Goal: Task Accomplishment & Management: Complete application form

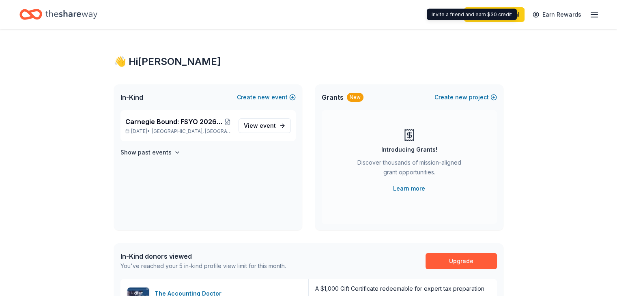
click at [589, 16] on icon "button" at bounding box center [594, 15] width 10 height 10
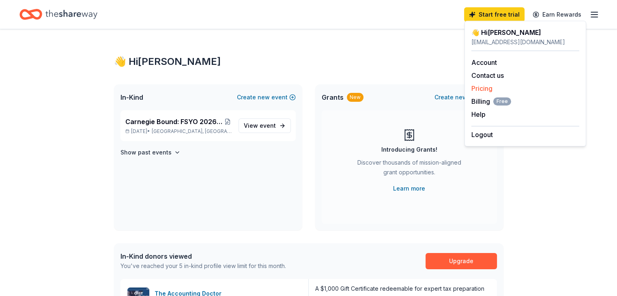
click at [487, 86] on link "Pricing" at bounding box center [481, 88] width 21 height 8
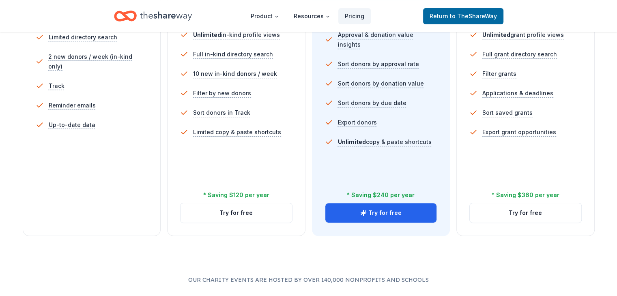
scroll to position [271, 0]
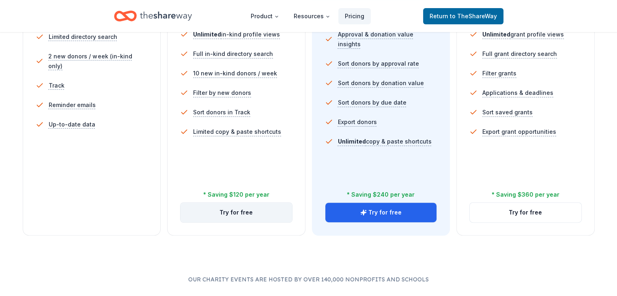
click at [221, 203] on button "Try for free" at bounding box center [237, 212] width 112 height 19
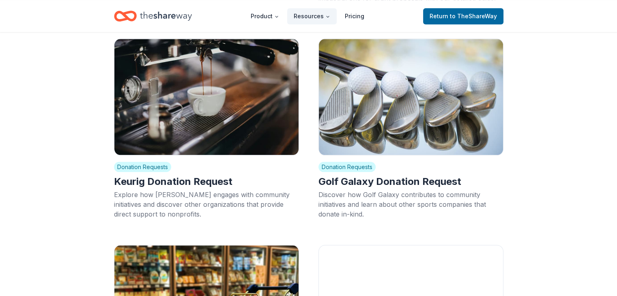
scroll to position [899, 0]
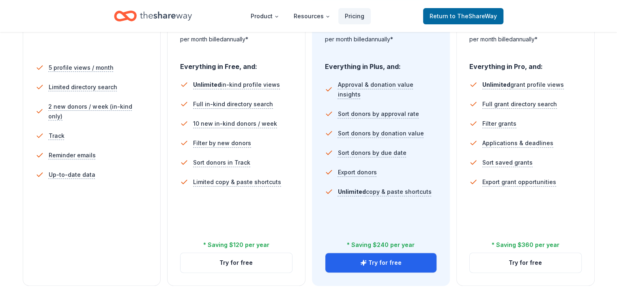
scroll to position [267, 0]
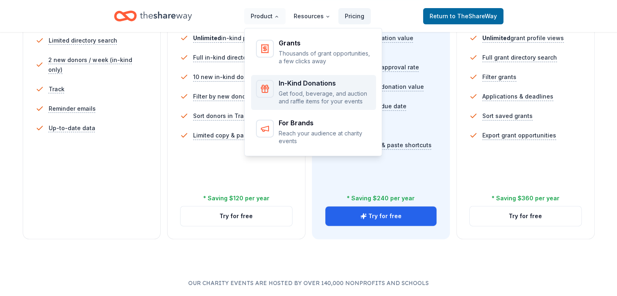
click at [269, 89] on icon "Main" at bounding box center [265, 89] width 10 height 10
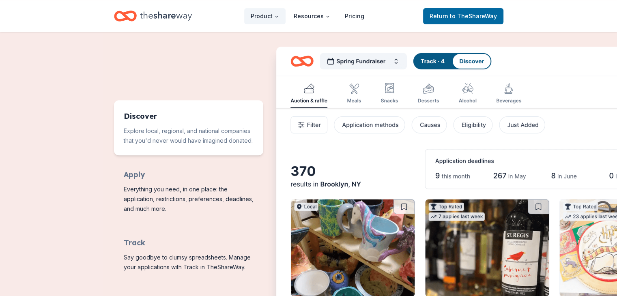
scroll to position [358, 0]
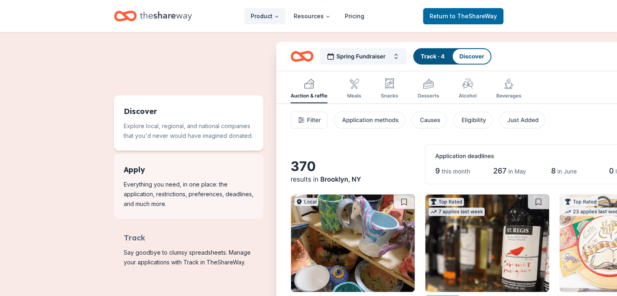
click at [200, 170] on span "Features for running your books" at bounding box center [188, 186] width 149 height 65
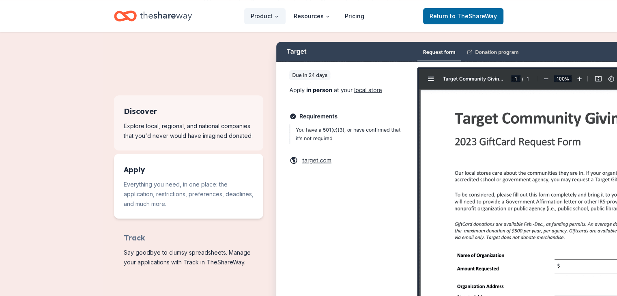
click at [188, 126] on span "Features for running your books" at bounding box center [188, 122] width 149 height 55
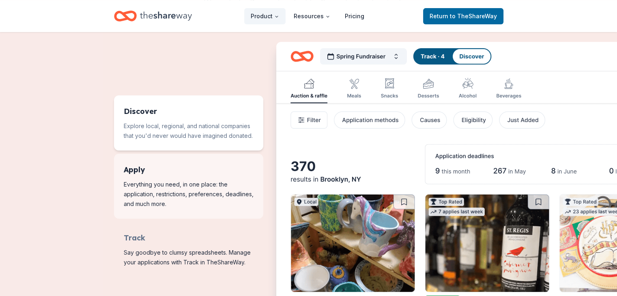
click at [178, 187] on span "Features for running your books" at bounding box center [188, 186] width 149 height 65
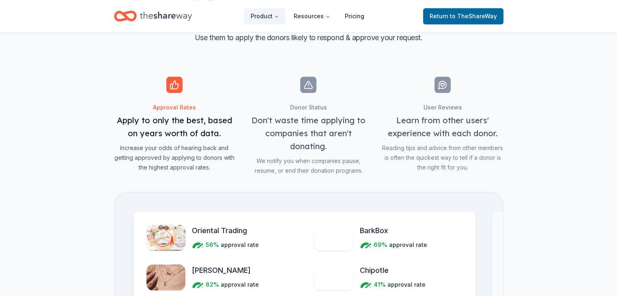
scroll to position [785, 0]
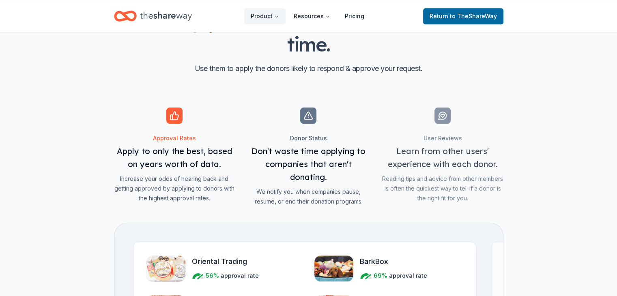
click at [322, 153] on span "Features for simplifying everyday business tasks" at bounding box center [308, 156] width 121 height 99
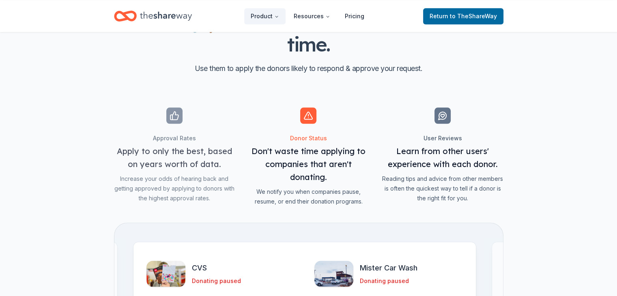
click at [448, 161] on span "Features for simplifying everyday business tasks" at bounding box center [442, 156] width 121 height 99
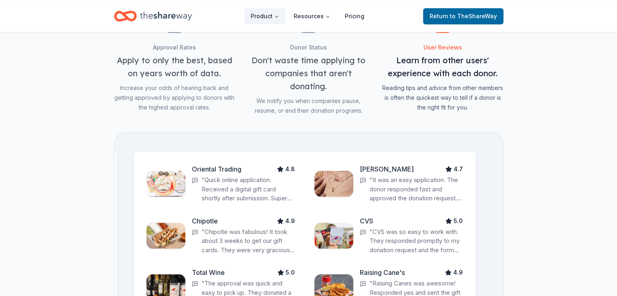
scroll to position [720, 0]
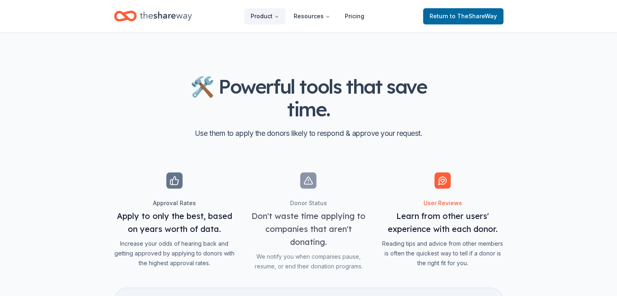
click at [206, 205] on span "Features for simplifying everyday business tasks" at bounding box center [174, 221] width 121 height 99
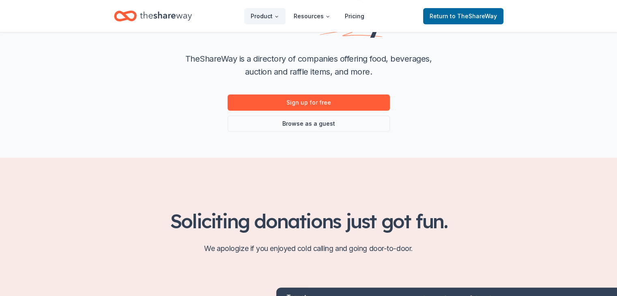
scroll to position [0, 0]
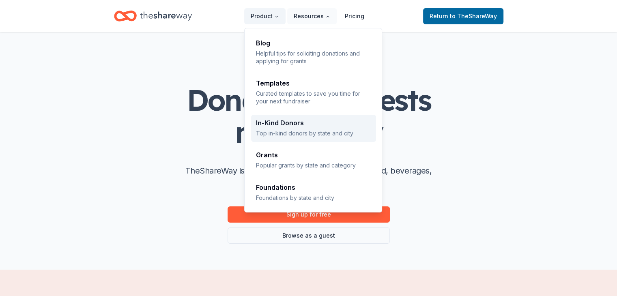
click at [297, 129] on div "In-Kind Donors Top in-kind donors by state and city" at bounding box center [313, 128] width 115 height 17
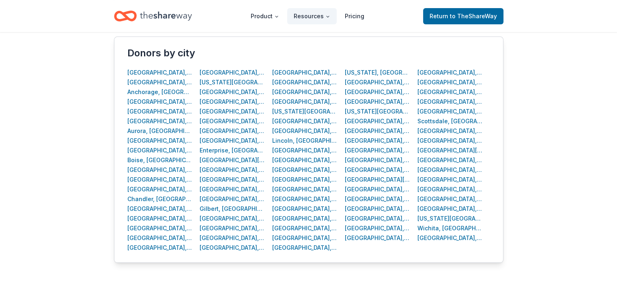
scroll to position [402, 0]
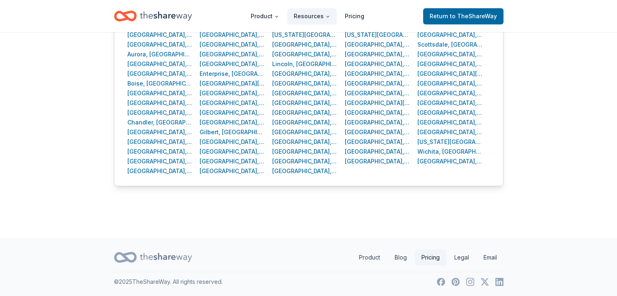
click at [421, 258] on link "Pricing" at bounding box center [430, 257] width 31 height 16
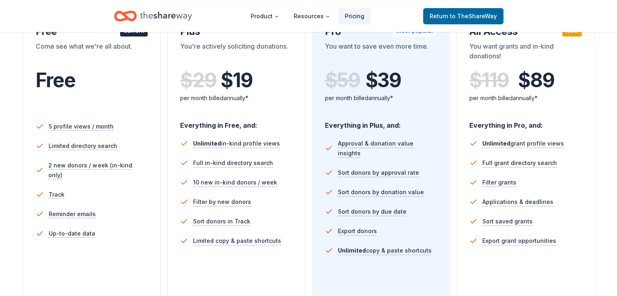
scroll to position [172, 0]
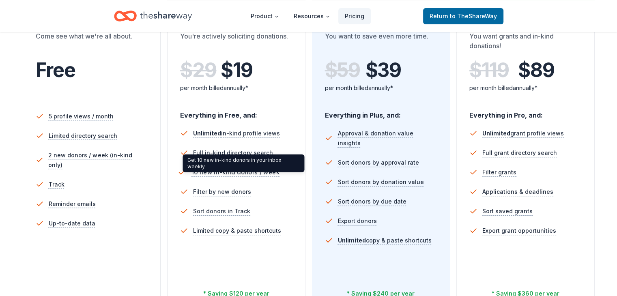
click at [226, 173] on span "10 new in-kind donors / week" at bounding box center [235, 173] width 88 height 10
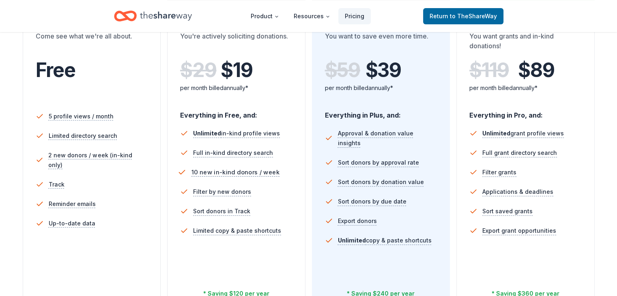
click at [236, 172] on span "10 new in-kind donors / week" at bounding box center [235, 173] width 88 height 10
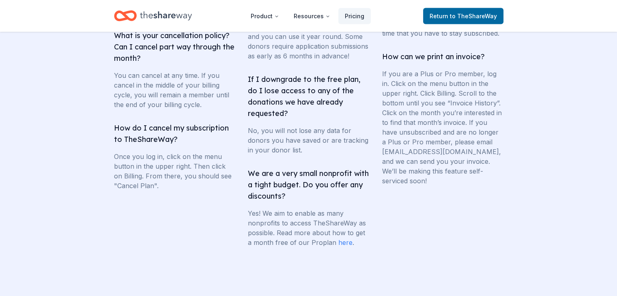
scroll to position [1589, 0]
click at [343, 239] on link "here" at bounding box center [345, 243] width 14 height 8
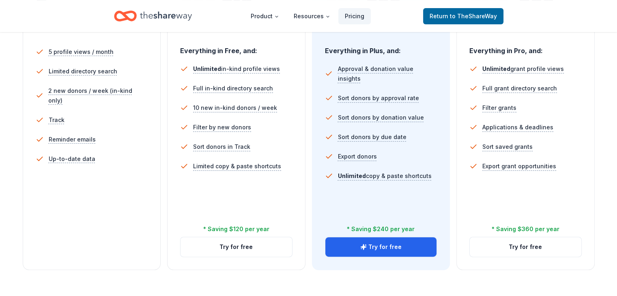
scroll to position [287, 0]
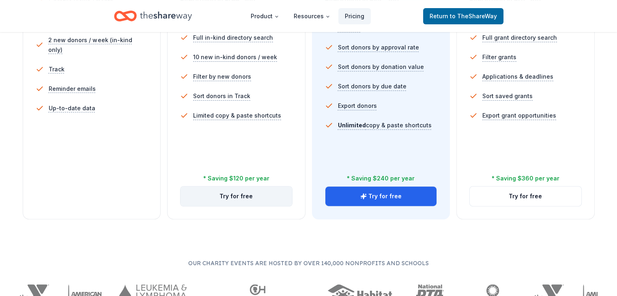
click at [236, 187] on button "Try for free" at bounding box center [237, 196] width 112 height 19
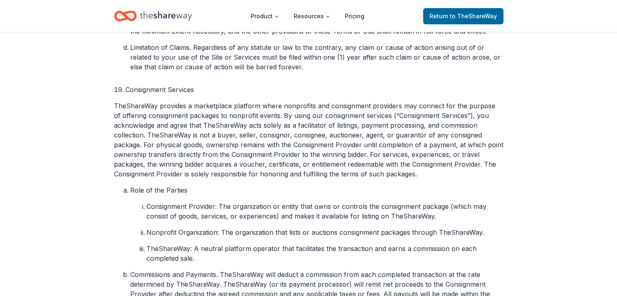
scroll to position [2782, 0]
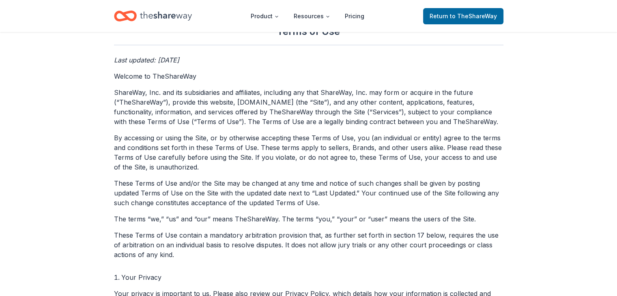
scroll to position [0, 0]
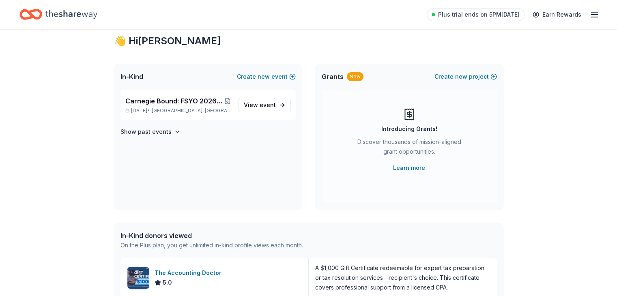
scroll to position [21, 0]
click at [189, 97] on span "Carnegie Bound: FSYO 2026 Summer Tour Scholarships" at bounding box center [174, 101] width 98 height 10
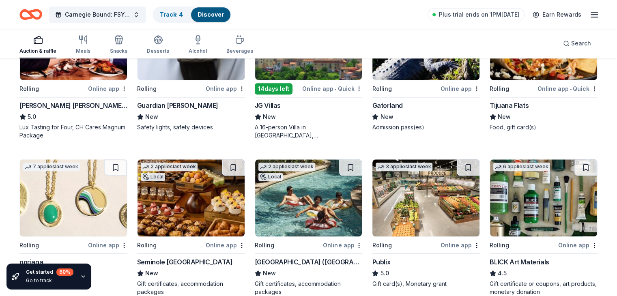
scroll to position [842, 0]
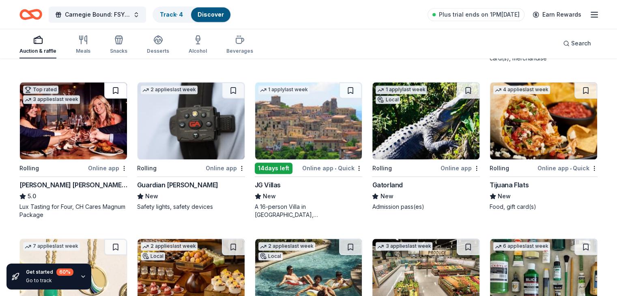
click at [127, 85] on button at bounding box center [115, 90] width 23 height 16
click at [101, 122] on img at bounding box center [73, 120] width 107 height 77
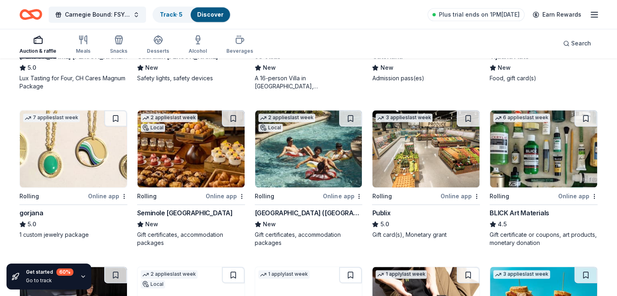
scroll to position [978, 0]
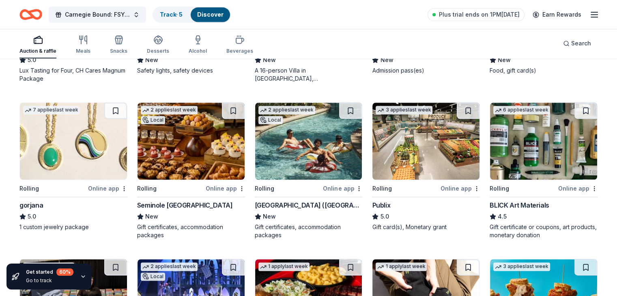
click at [316, 148] on img at bounding box center [308, 141] width 107 height 77
click at [343, 105] on button at bounding box center [350, 111] width 23 height 16
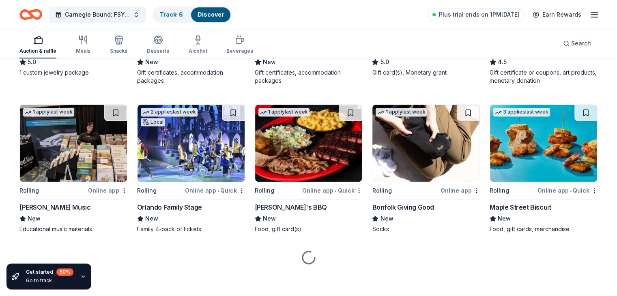
scroll to position [1134, 0]
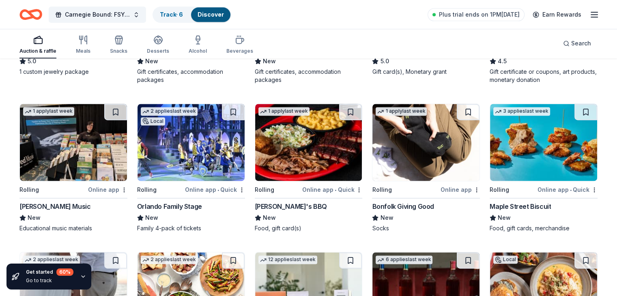
click at [63, 145] on img at bounding box center [73, 142] width 107 height 77
click at [121, 112] on button at bounding box center [115, 112] width 23 height 16
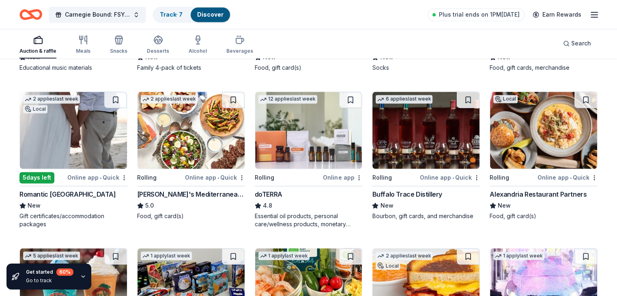
scroll to position [1290, 0]
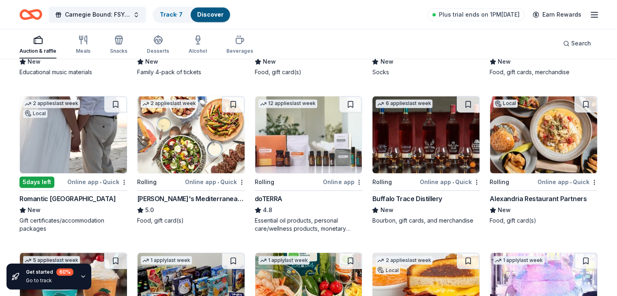
click at [77, 135] on img at bounding box center [73, 134] width 107 height 77
click at [93, 127] on img at bounding box center [73, 134] width 107 height 77
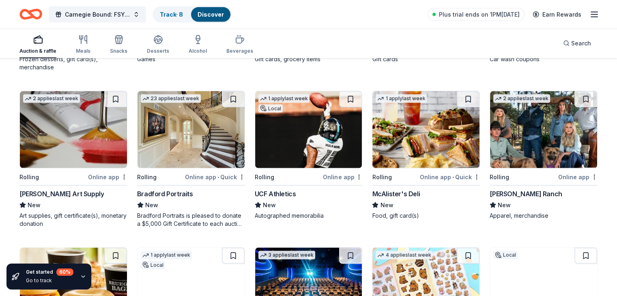
scroll to position [1608, 0]
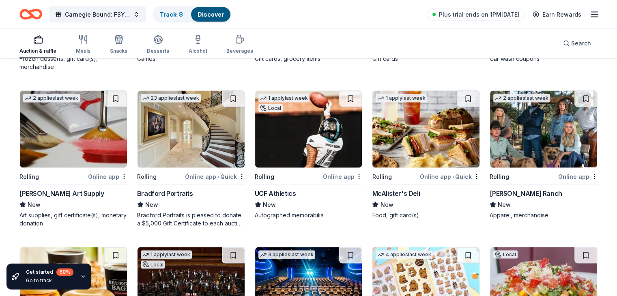
click at [207, 142] on img at bounding box center [191, 129] width 107 height 77
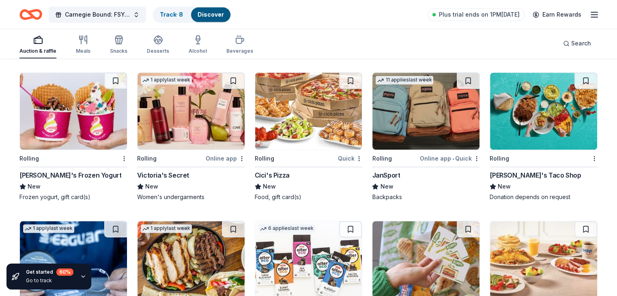
scroll to position [4067, 0]
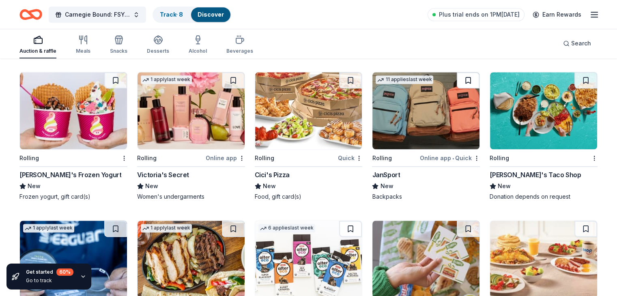
click at [457, 77] on button at bounding box center [468, 80] width 23 height 16
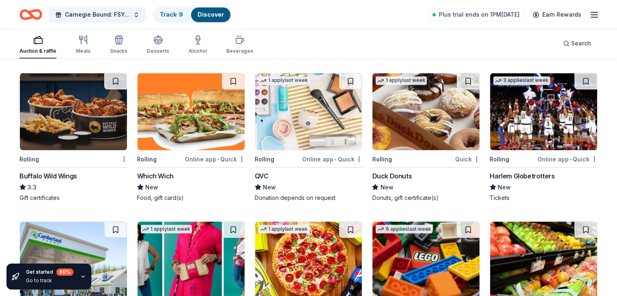
scroll to position [4521, 0]
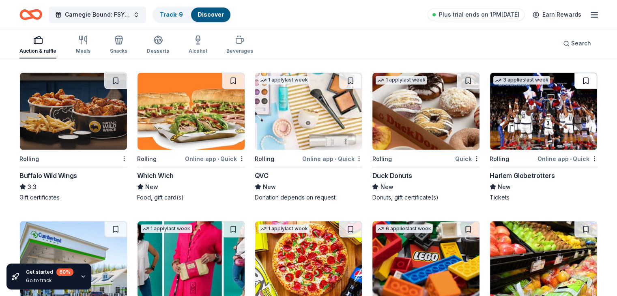
click at [574, 82] on button at bounding box center [585, 81] width 23 height 16
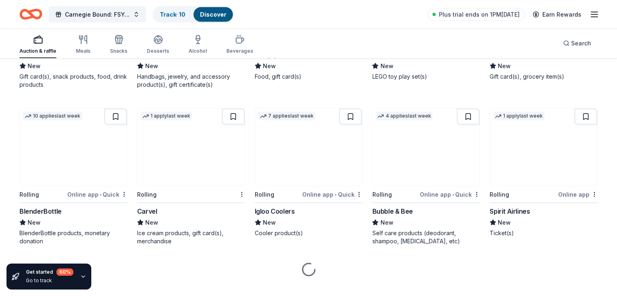
scroll to position [4791, 0]
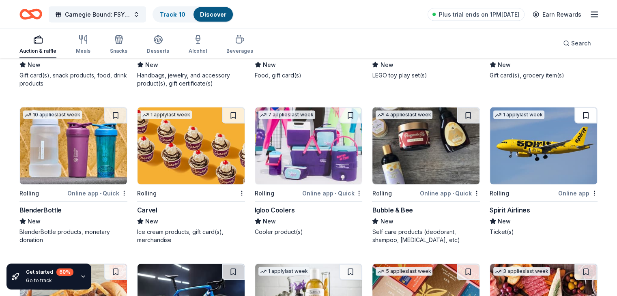
click at [576, 113] on button at bounding box center [585, 115] width 23 height 16
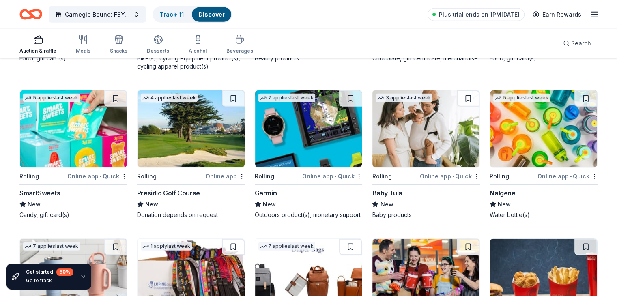
scroll to position [5120, 0]
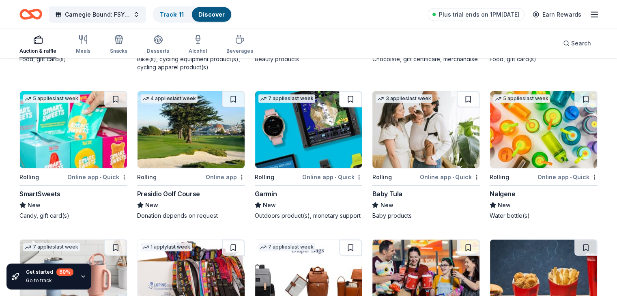
click at [350, 94] on button at bounding box center [350, 99] width 23 height 16
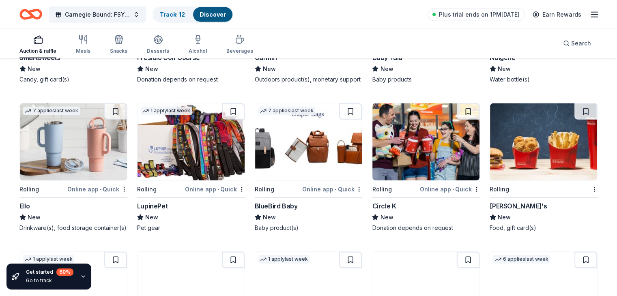
scroll to position [5129, 0]
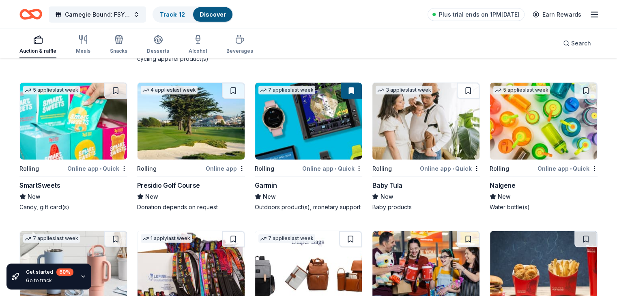
click at [310, 115] on img at bounding box center [308, 121] width 107 height 77
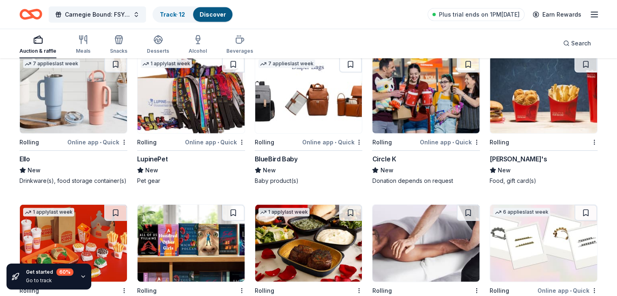
scroll to position [5226, 0]
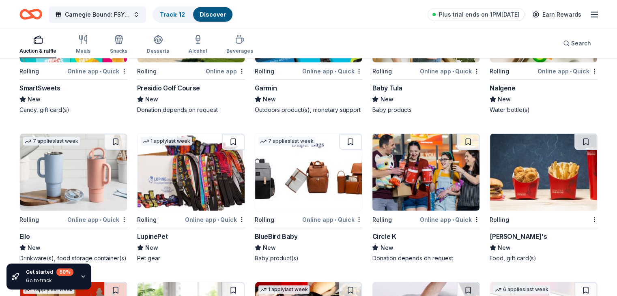
click at [589, 13] on icon "button" at bounding box center [594, 15] width 10 height 10
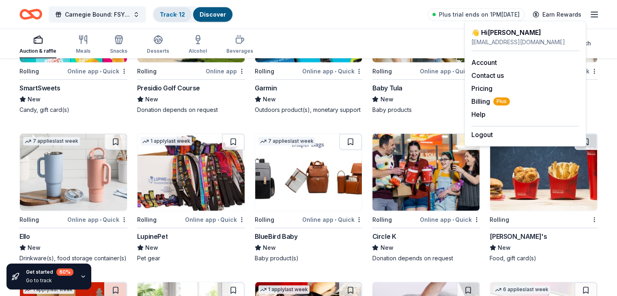
click at [185, 13] on link "Track · 12" at bounding box center [172, 14] width 25 height 7
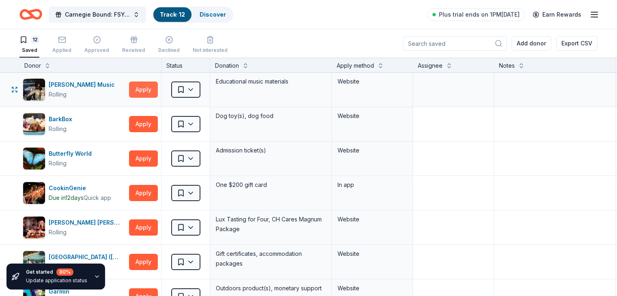
click at [155, 93] on button "Apply" at bounding box center [143, 90] width 29 height 16
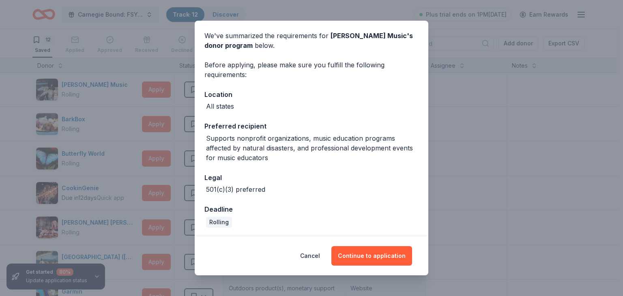
scroll to position [30, 0]
click at [369, 255] on button "Continue to application" at bounding box center [371, 255] width 81 height 19
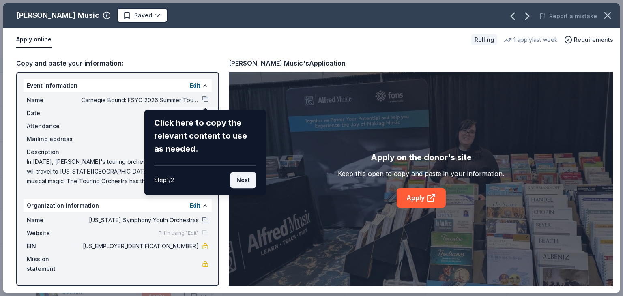
click at [250, 181] on button "Next" at bounding box center [243, 180] width 26 height 16
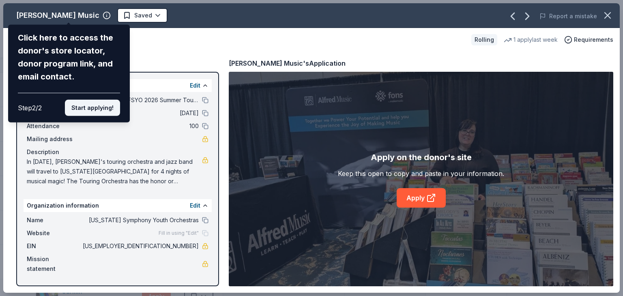
click at [86, 110] on button "Start applying!" at bounding box center [92, 108] width 55 height 16
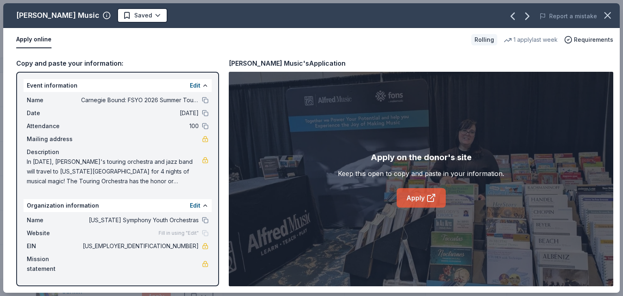
click at [417, 196] on link "Apply" at bounding box center [421, 197] width 49 height 19
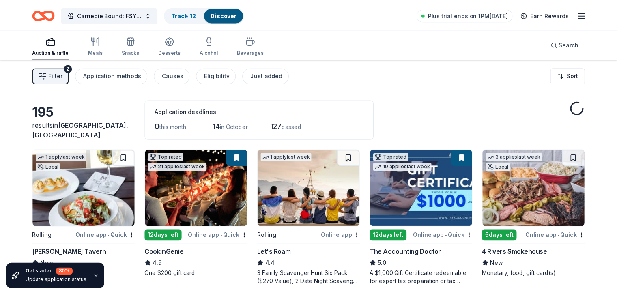
scroll to position [5226, 0]
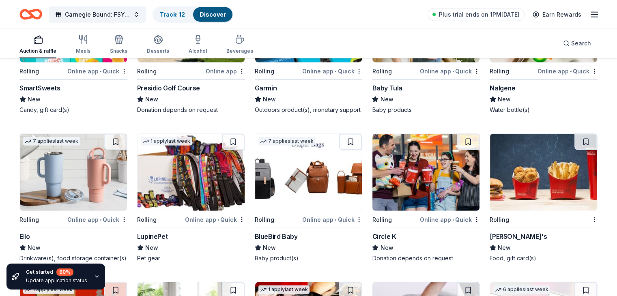
click at [598, 18] on div at bounding box center [309, 148] width 580 height 275
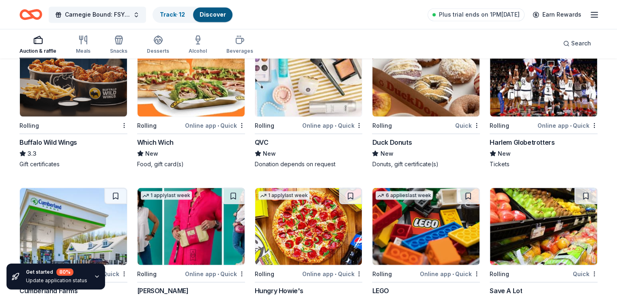
scroll to position [4488, 0]
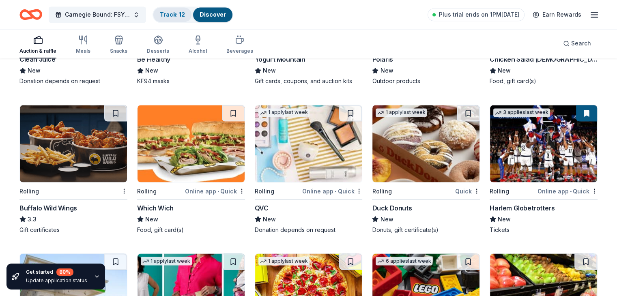
click at [185, 12] on link "Track · 12" at bounding box center [172, 14] width 25 height 7
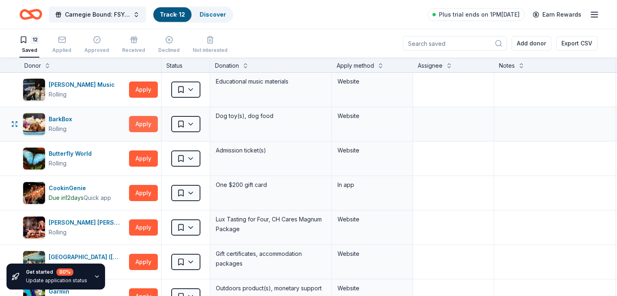
click at [157, 126] on button "Apply" at bounding box center [143, 124] width 29 height 16
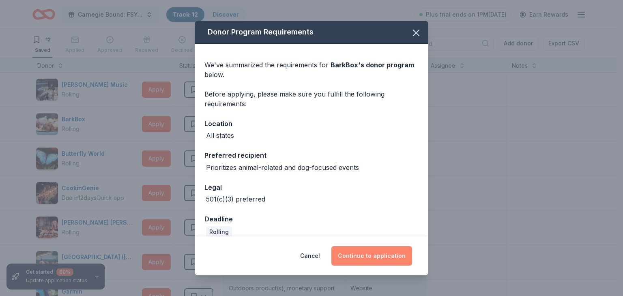
click at [369, 256] on button "Continue to application" at bounding box center [371, 255] width 81 height 19
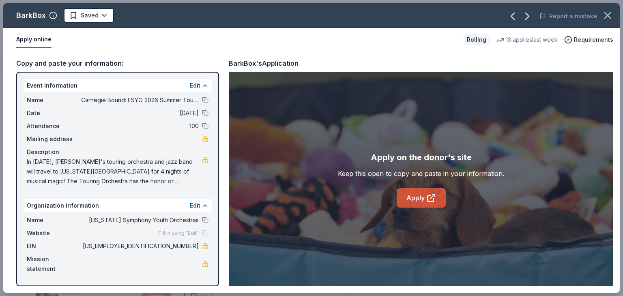
click at [409, 199] on link "Apply" at bounding box center [421, 197] width 49 height 19
click at [608, 13] on icon "button" at bounding box center [607, 15] width 11 height 11
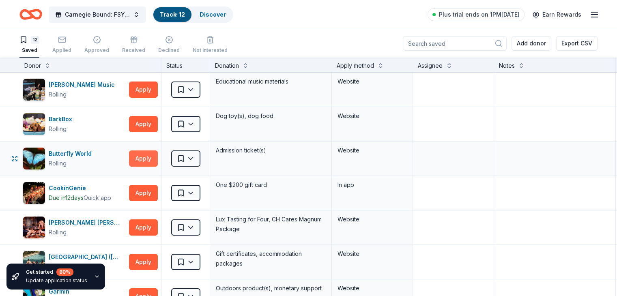
click at [153, 157] on button "Apply" at bounding box center [143, 158] width 29 height 16
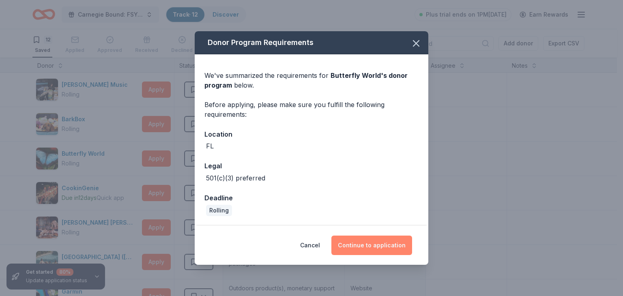
click at [354, 240] on button "Continue to application" at bounding box center [371, 245] width 81 height 19
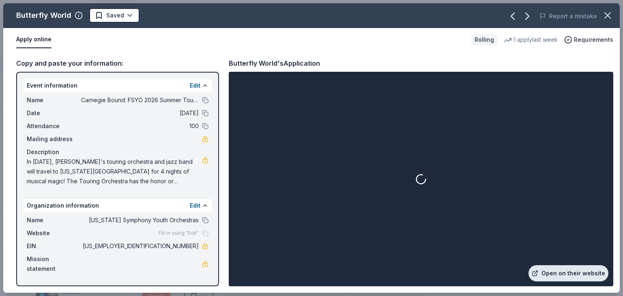
click at [557, 277] on link "Open on their website" at bounding box center [569, 273] width 80 height 16
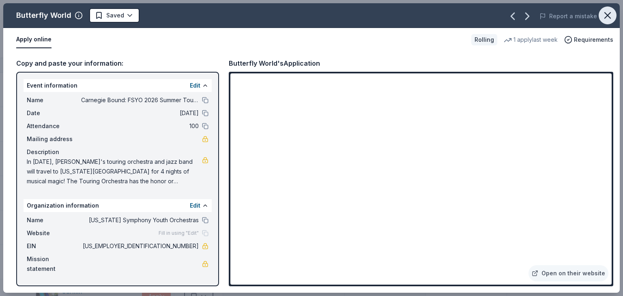
click at [608, 11] on icon "button" at bounding box center [607, 15] width 11 height 11
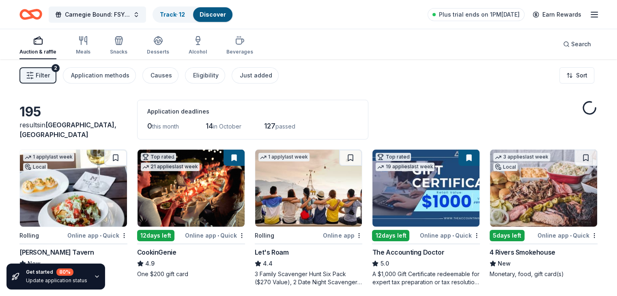
click at [48, 72] on button "Filter 2" at bounding box center [37, 75] width 37 height 16
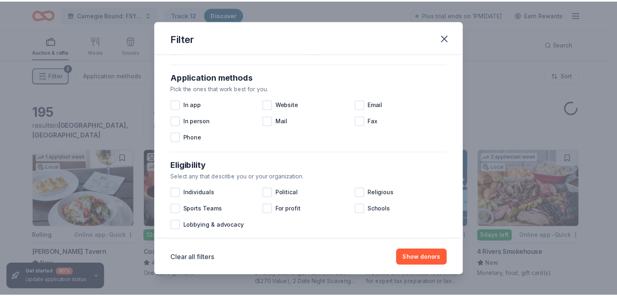
scroll to position [144, 0]
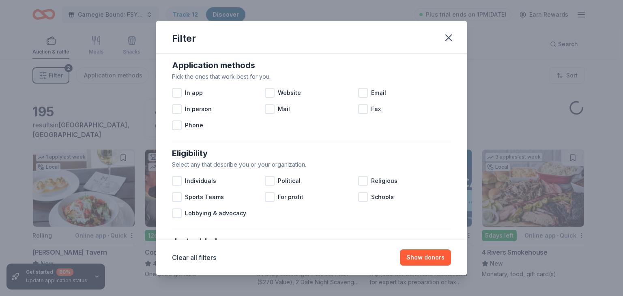
click at [443, 39] on icon "button" at bounding box center [448, 37] width 11 height 11
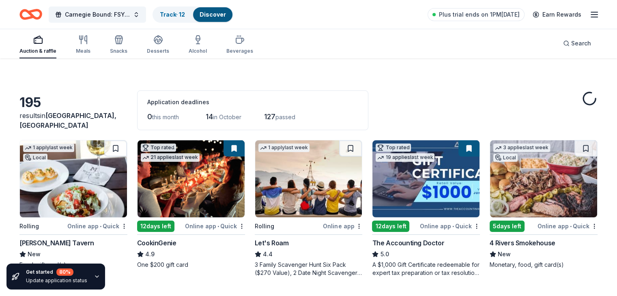
scroll to position [0, 0]
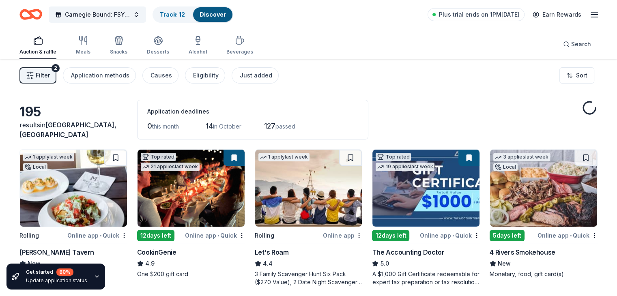
click at [94, 276] on icon "button" at bounding box center [97, 276] width 6 height 6
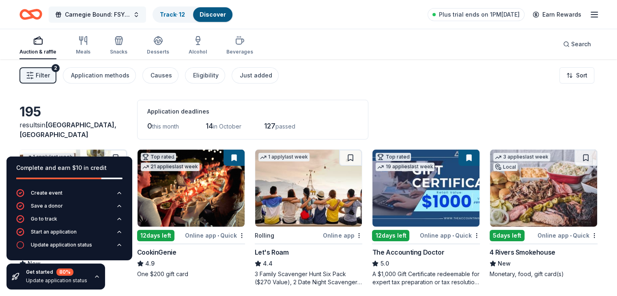
click at [130, 12] on span "Carnegie Bound: FSYO 2026 Summer Tour Scholarships" at bounding box center [97, 15] width 65 height 10
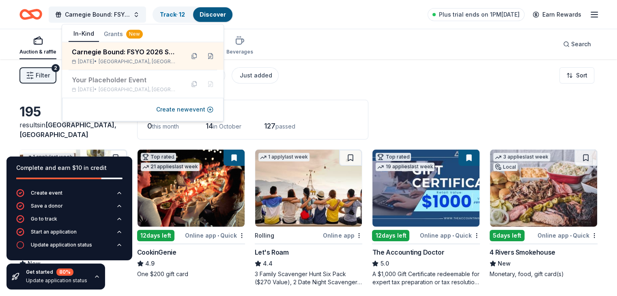
click at [226, 13] on link "Discover" at bounding box center [213, 14] width 26 height 7
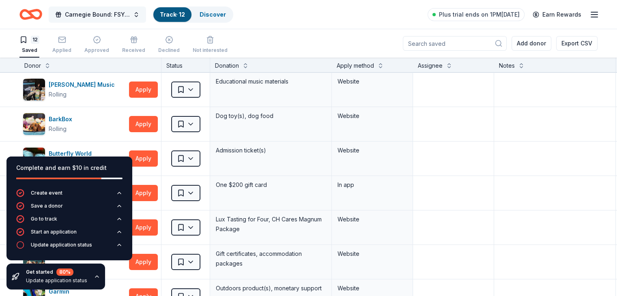
click at [126, 13] on span "Carnegie Bound: FSYO 2026 Summer Tour Scholarships" at bounding box center [97, 15] width 65 height 10
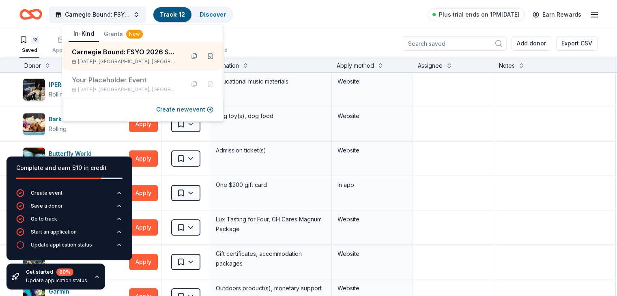
click at [88, 278] on div "Get started 80 % Update application status" at bounding box center [55, 277] width 99 height 26
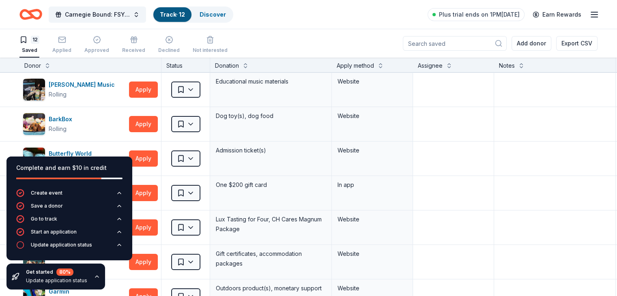
click at [94, 277] on icon "button" at bounding box center [97, 276] width 6 height 6
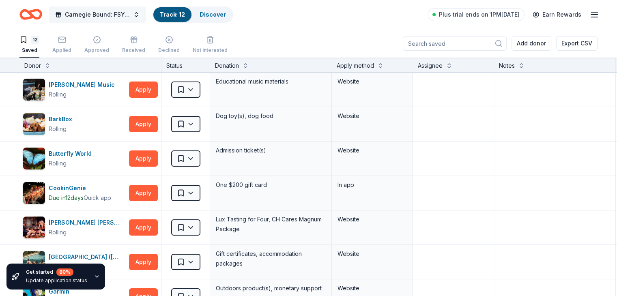
click at [146, 17] on button "Carnegie Bound: FSYO 2026 Summer Tour Scholarships" at bounding box center [97, 14] width 97 height 16
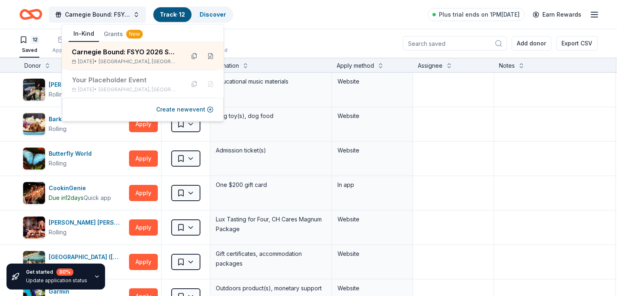
click at [83, 33] on button "In-Kind" at bounding box center [84, 33] width 30 height 15
click at [0, 62] on div "Donor Status Donation Apply method Assignee Notes" at bounding box center [317, 65] width 635 height 15
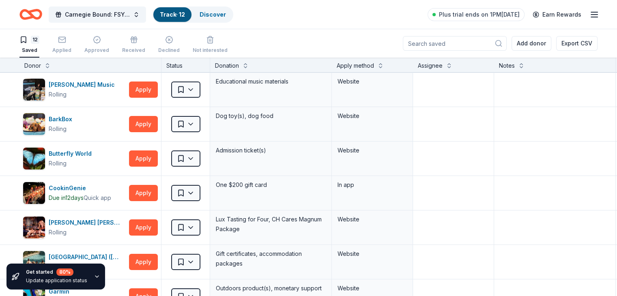
click at [42, 9] on icon "Home" at bounding box center [30, 14] width 23 height 19
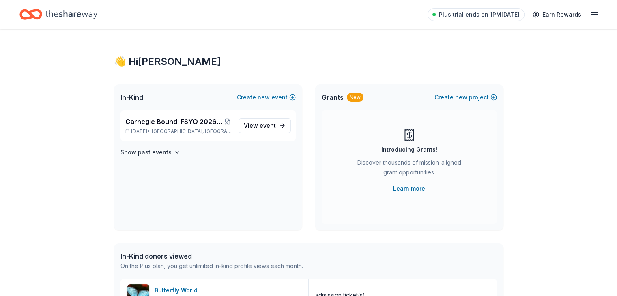
click at [86, 12] on icon "Home" at bounding box center [71, 14] width 52 height 17
click at [162, 118] on span "Carnegie Bound: FSYO 2026 Summer Tour Scholarships" at bounding box center [174, 122] width 98 height 10
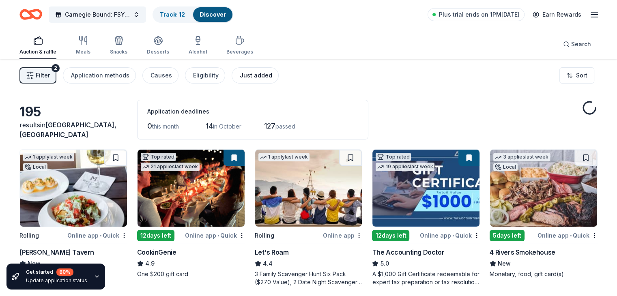
click at [259, 75] on div "Just added" at bounding box center [256, 76] width 32 height 10
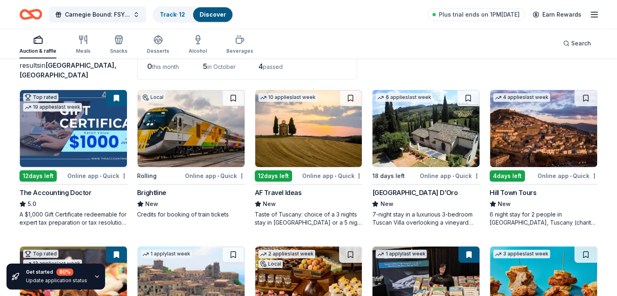
scroll to position [60, 0]
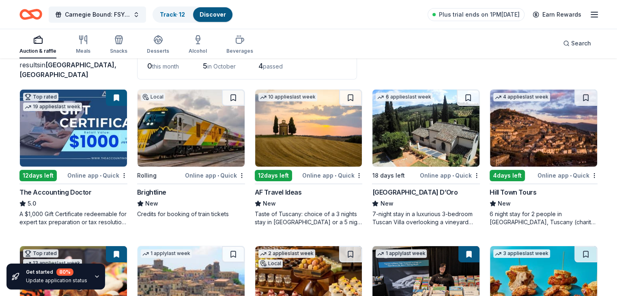
click at [195, 137] on img at bounding box center [191, 128] width 107 height 77
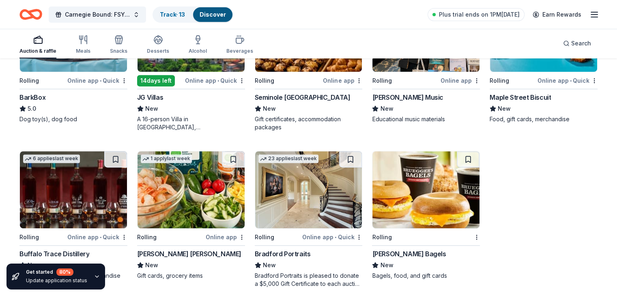
scroll to position [319, 0]
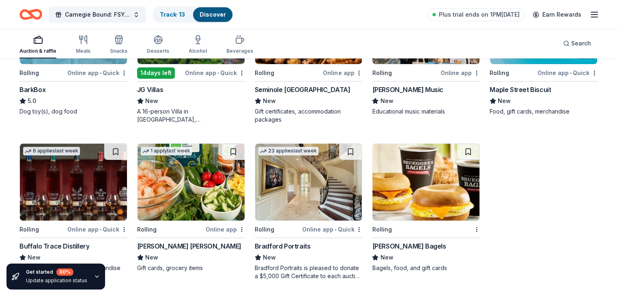
click at [91, 195] on img at bounding box center [73, 182] width 107 height 77
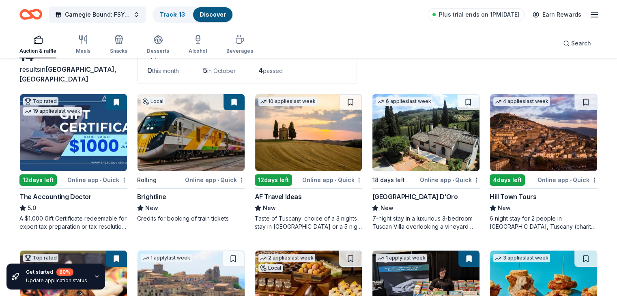
scroll to position [0, 0]
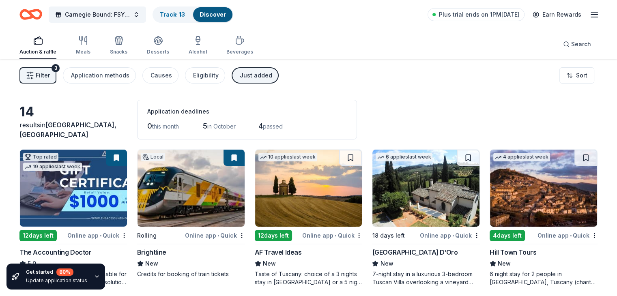
click at [261, 78] on div "Just added" at bounding box center [256, 76] width 32 height 10
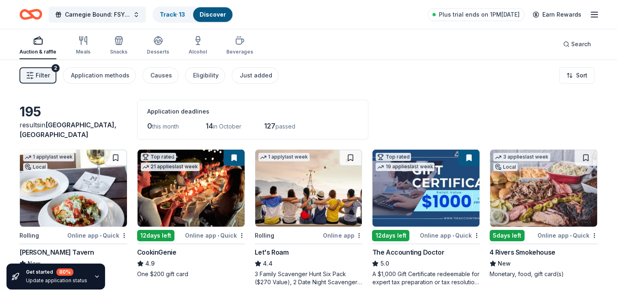
click at [79, 132] on span "Orlando, FL" at bounding box center [67, 130] width 97 height 18
click at [219, 74] on div "Eligibility" at bounding box center [206, 76] width 26 height 10
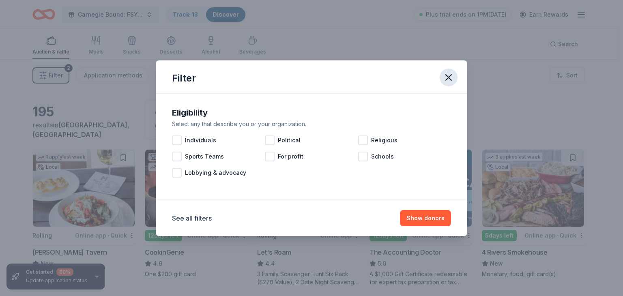
click at [452, 74] on icon "button" at bounding box center [448, 77] width 11 height 11
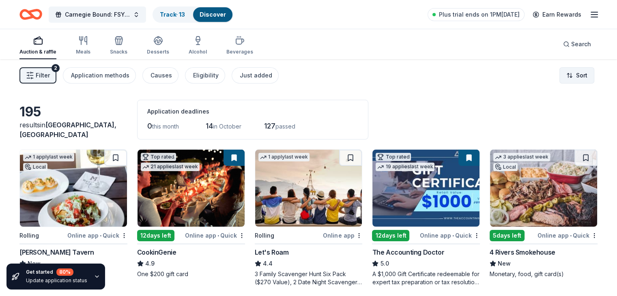
click at [567, 69] on html "Carnegie Bound: FSYO 2026 Summer Tour Scholarships Track · 13 Discover Plus tri…" at bounding box center [308, 148] width 617 height 296
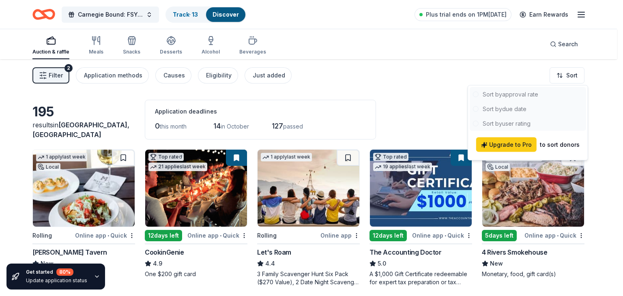
click at [424, 64] on html "Carnegie Bound: FSYO 2026 Summer Tour Scholarships Track · 13 Discover Plus tri…" at bounding box center [311, 148] width 623 height 296
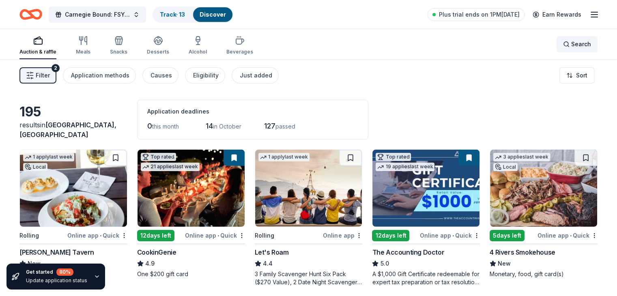
click at [571, 44] on span "Search" at bounding box center [581, 44] width 20 height 10
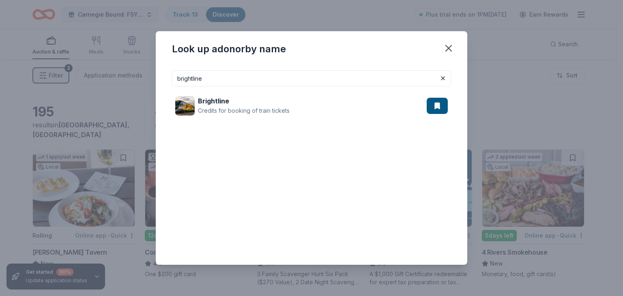
click at [264, 81] on input "brightline" at bounding box center [311, 78] width 279 height 16
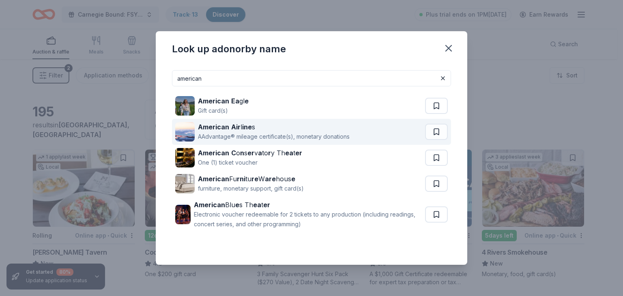
click at [250, 127] on strong "ine" at bounding box center [247, 127] width 10 height 8
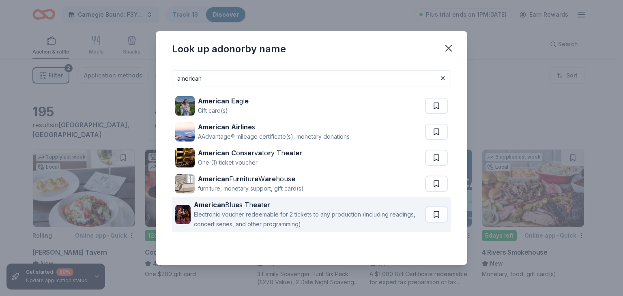
click at [238, 206] on strong "e" at bounding box center [237, 205] width 4 height 8
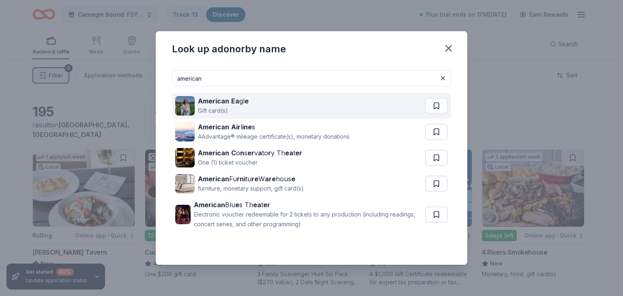
click at [227, 105] on div "American Ea gl e" at bounding box center [223, 101] width 51 height 10
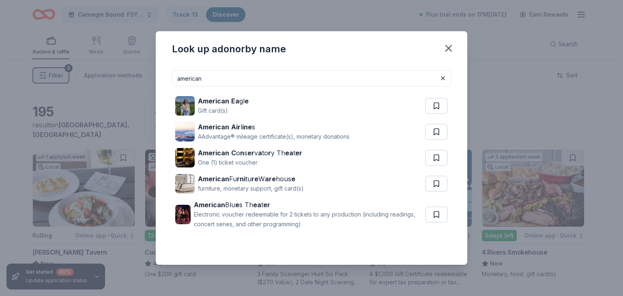
click at [230, 80] on input "american" at bounding box center [311, 78] width 279 height 16
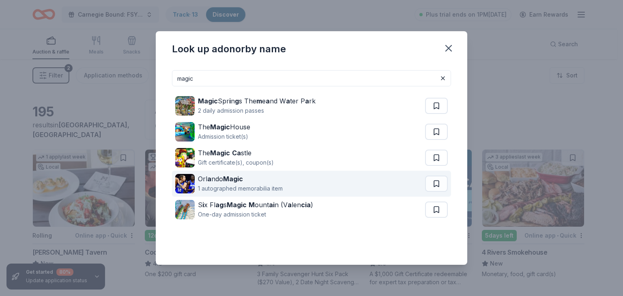
type input "magic"
click at [232, 185] on div "1 autographed memorabilia item" at bounding box center [240, 189] width 85 height 10
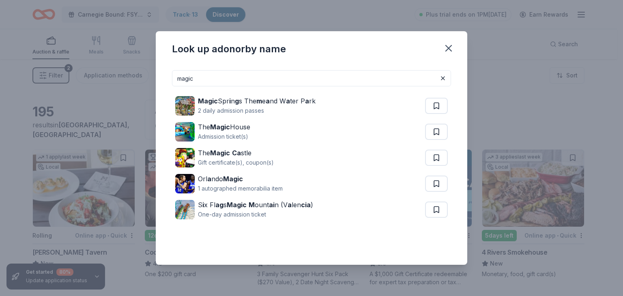
click at [261, 80] on input "magic" at bounding box center [311, 78] width 279 height 16
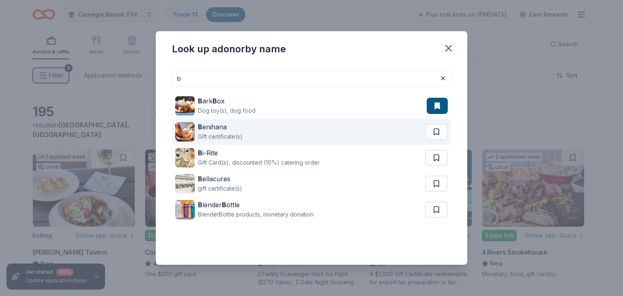
type input "b"
click at [225, 125] on div "B enihana" at bounding box center [220, 127] width 45 height 10
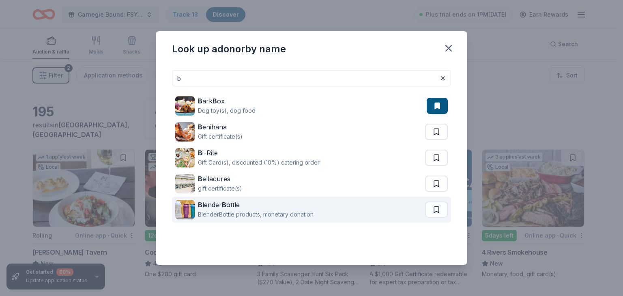
click at [234, 203] on div "B lender B ottle" at bounding box center [256, 205] width 116 height 10
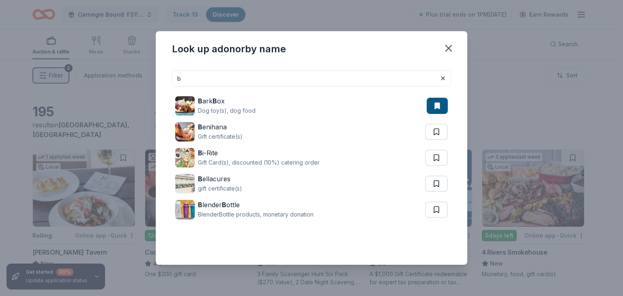
click at [226, 80] on input "b" at bounding box center [311, 78] width 279 height 16
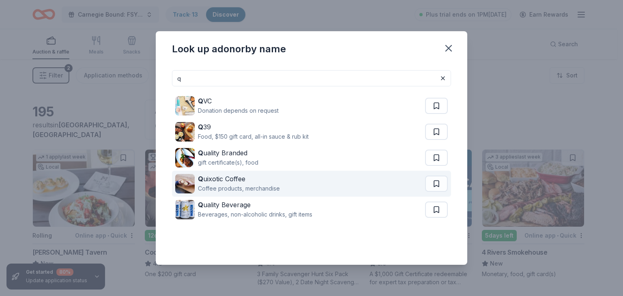
type input "q"
click at [217, 183] on div "Q uixotic Coffee" at bounding box center [239, 179] width 82 height 10
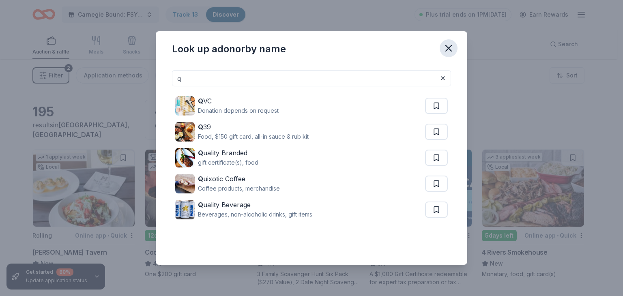
click at [448, 52] on icon "button" at bounding box center [448, 48] width 11 height 11
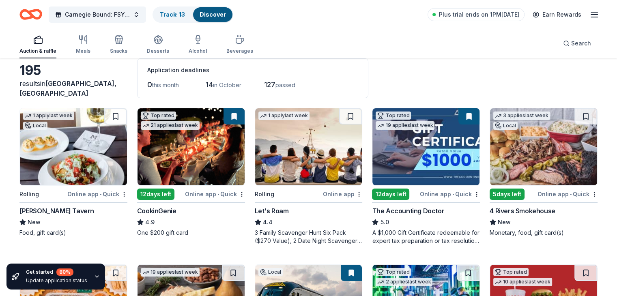
scroll to position [42, 0]
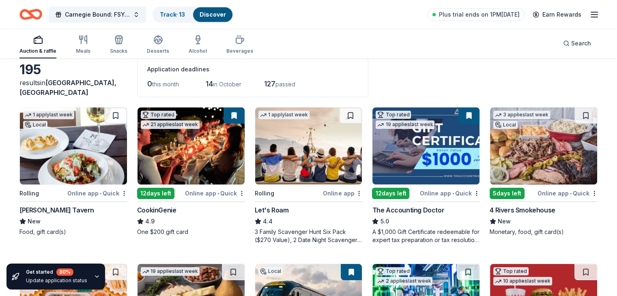
click at [315, 138] on img at bounding box center [308, 145] width 107 height 77
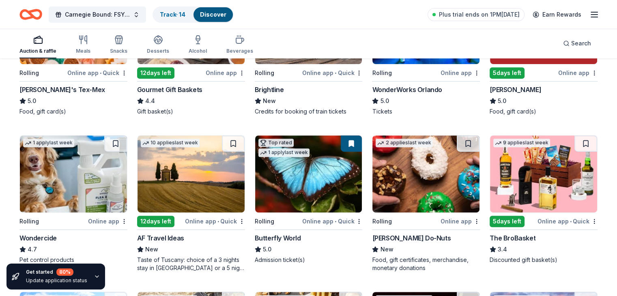
scroll to position [320, 0]
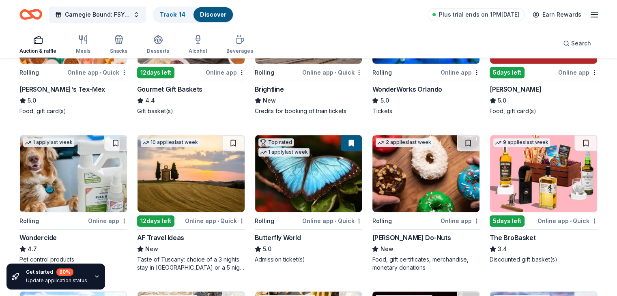
click at [537, 172] on img at bounding box center [543, 173] width 107 height 77
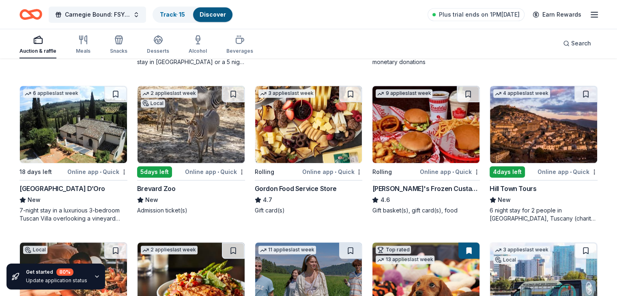
scroll to position [527, 0]
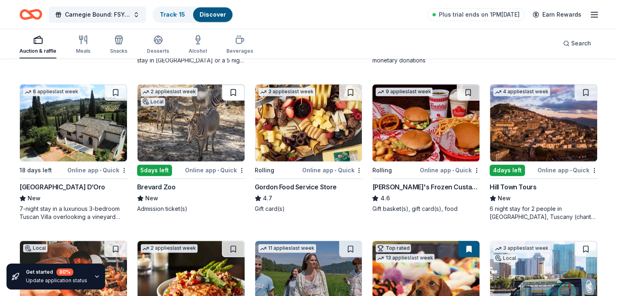
click at [238, 86] on button at bounding box center [233, 92] width 23 height 16
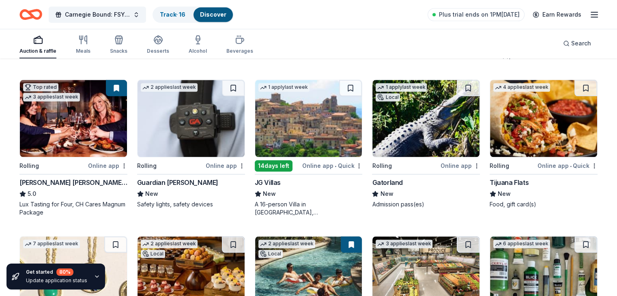
scroll to position [856, 0]
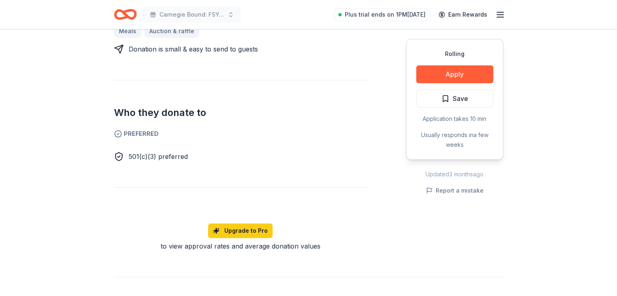
scroll to position [388, 0]
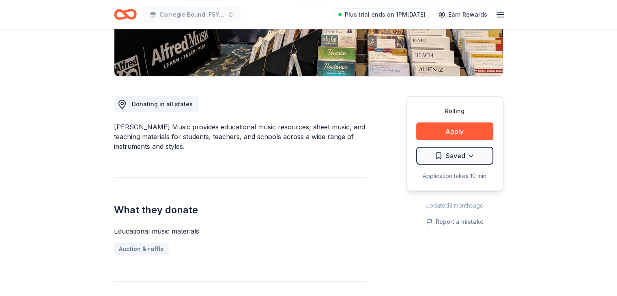
scroll to position [180, 0]
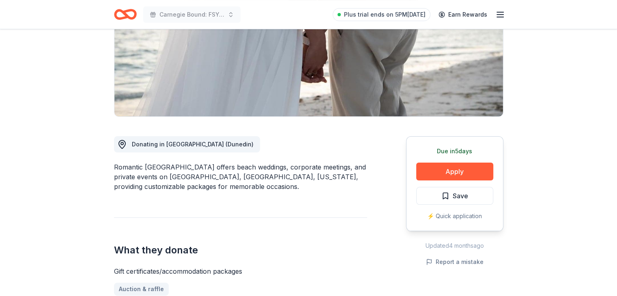
scroll to position [138, 0]
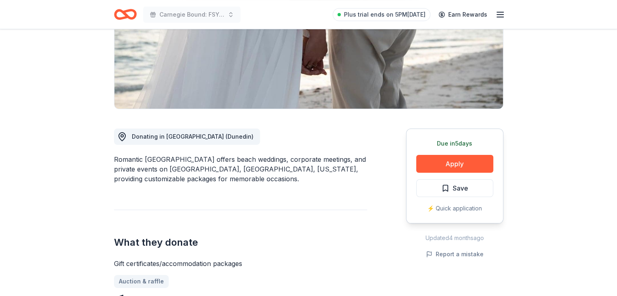
drag, startPoint x: 169, startPoint y: 169, endPoint x: 219, endPoint y: 170, distance: 50.7
click at [219, 170] on div "Romantic Honeymoon Island offers beach weddings, corporate meetings, and privat…" at bounding box center [240, 169] width 253 height 29
drag, startPoint x: 225, startPoint y: 169, endPoint x: 169, endPoint y: 170, distance: 56.4
click at [169, 170] on div "Romantic Honeymoon Island offers beach weddings, corporate meetings, and privat…" at bounding box center [240, 169] width 253 height 29
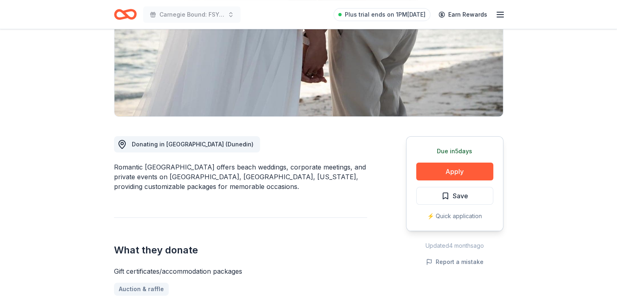
scroll to position [86, 0]
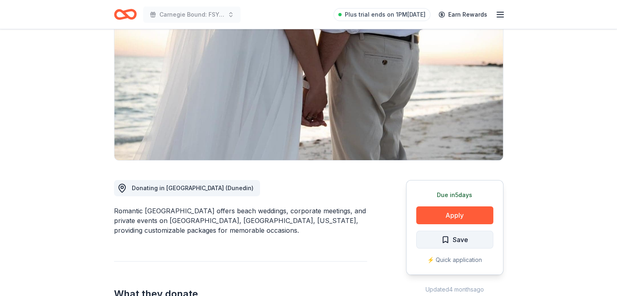
click at [453, 239] on span "Save" at bounding box center [460, 239] width 15 height 11
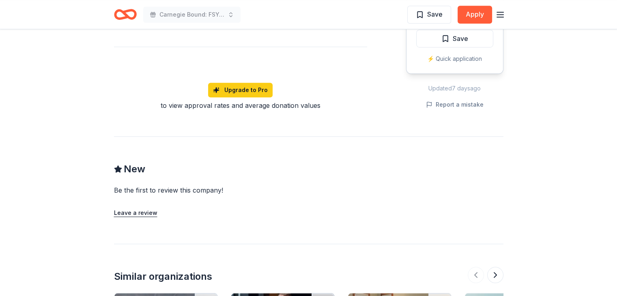
scroll to position [604, 0]
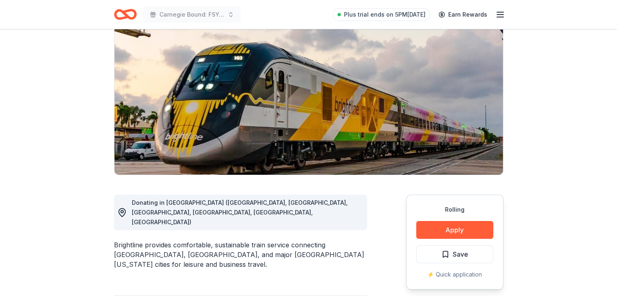
scroll to position [115, 0]
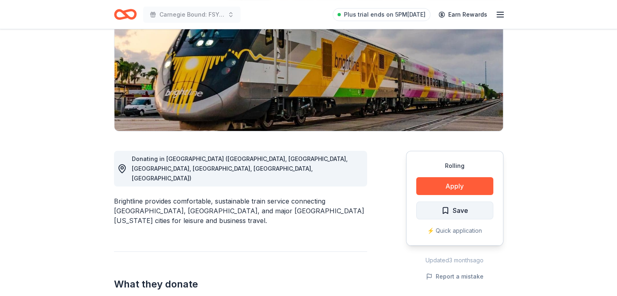
click at [456, 209] on span "Save" at bounding box center [460, 210] width 15 height 11
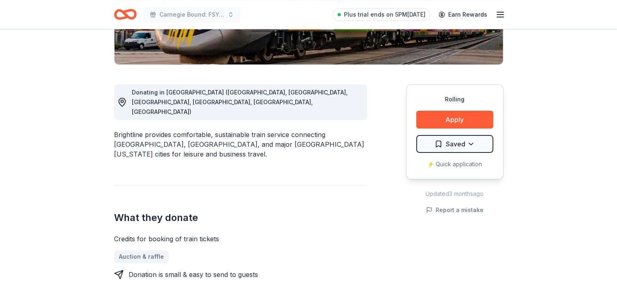
scroll to position [187, 0]
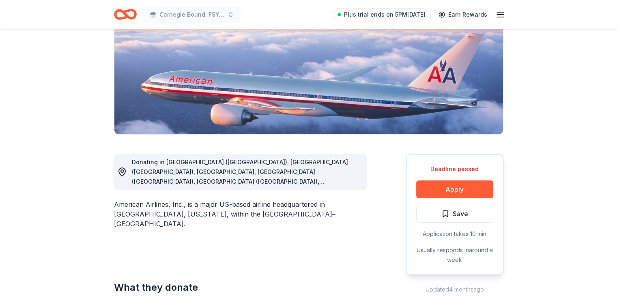
scroll to position [138, 0]
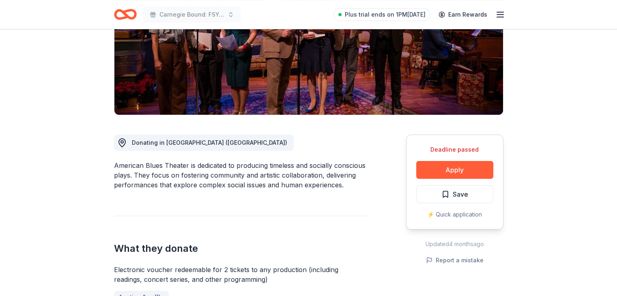
scroll to position [132, 0]
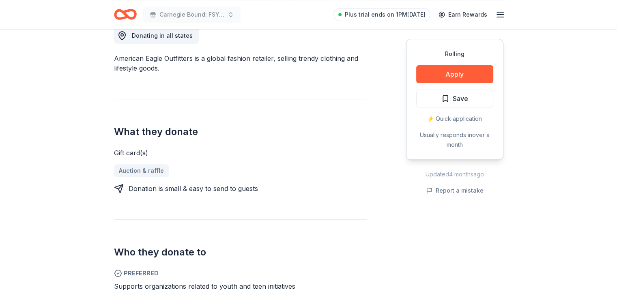
scroll to position [293, 0]
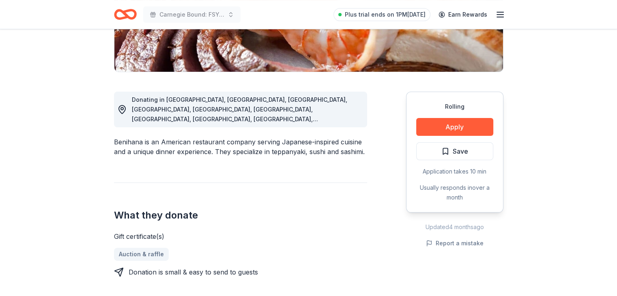
scroll to position [180, 0]
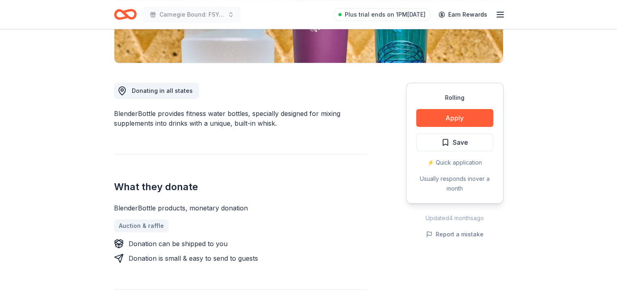
scroll to position [184, 0]
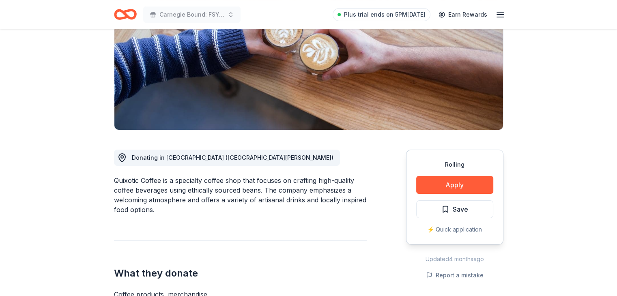
scroll to position [117, 0]
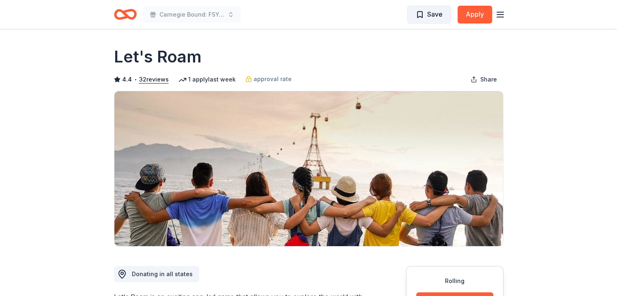
click at [423, 20] on button "Save" at bounding box center [429, 15] width 44 height 18
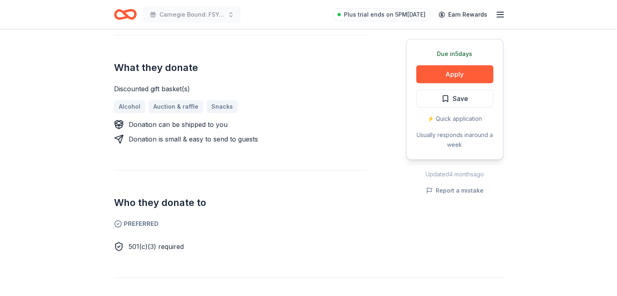
scroll to position [313, 0]
click at [431, 99] on button "Save" at bounding box center [454, 99] width 77 height 18
